Goal: Information Seeking & Learning: Understand process/instructions

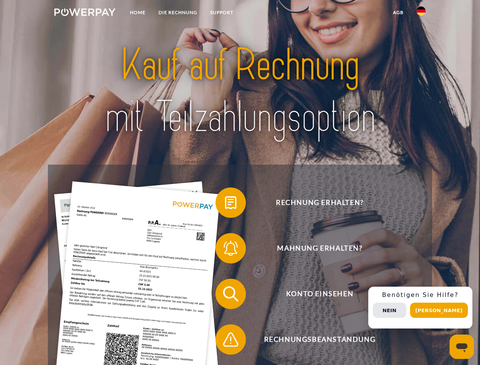
click at [85, 13] on img at bounding box center [84, 12] width 61 height 8
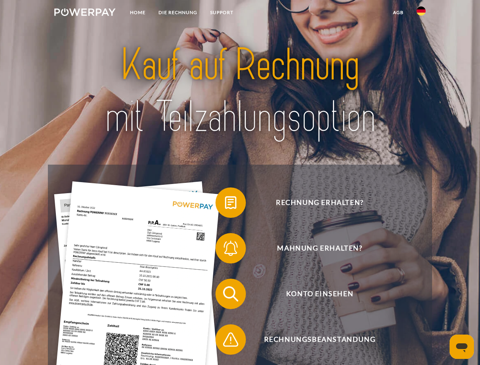
click at [421, 13] on img at bounding box center [420, 10] width 9 height 9
click at [398, 13] on link "agb" at bounding box center [398, 13] width 24 height 14
click at [225, 204] on span at bounding box center [219, 202] width 38 height 38
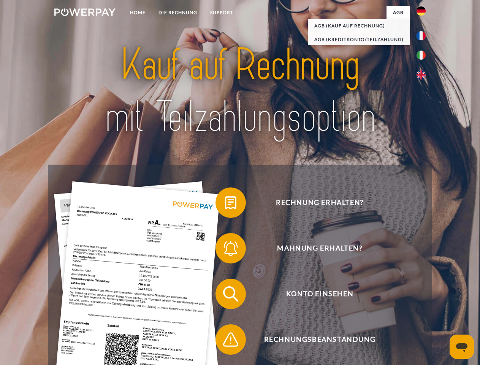
click at [225, 250] on span at bounding box center [219, 248] width 38 height 38
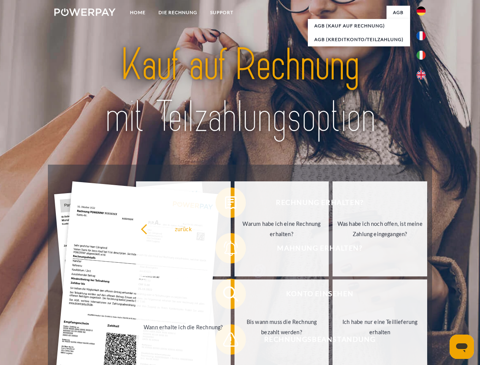
click at [234, 295] on link "Bis wann muss die Rechnung bezahlt werden?" at bounding box center [281, 326] width 95 height 95
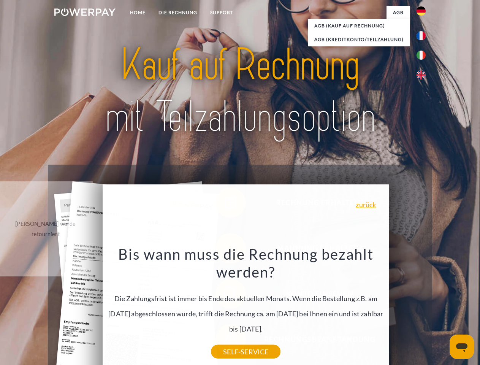
click at [423, 307] on div "Rechnung erhalten? Mahnung erhalten? Konto einsehen" at bounding box center [240, 317] width 384 height 304
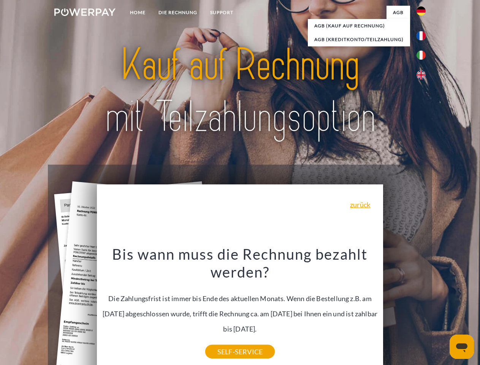
click at [404, 309] on span "Konto einsehen" at bounding box center [319, 293] width 186 height 30
click at [441, 310] on header "Home DIE RECHNUNG SUPPORT" at bounding box center [240, 262] width 480 height 525
